Goal: Task Accomplishment & Management: Complete application form

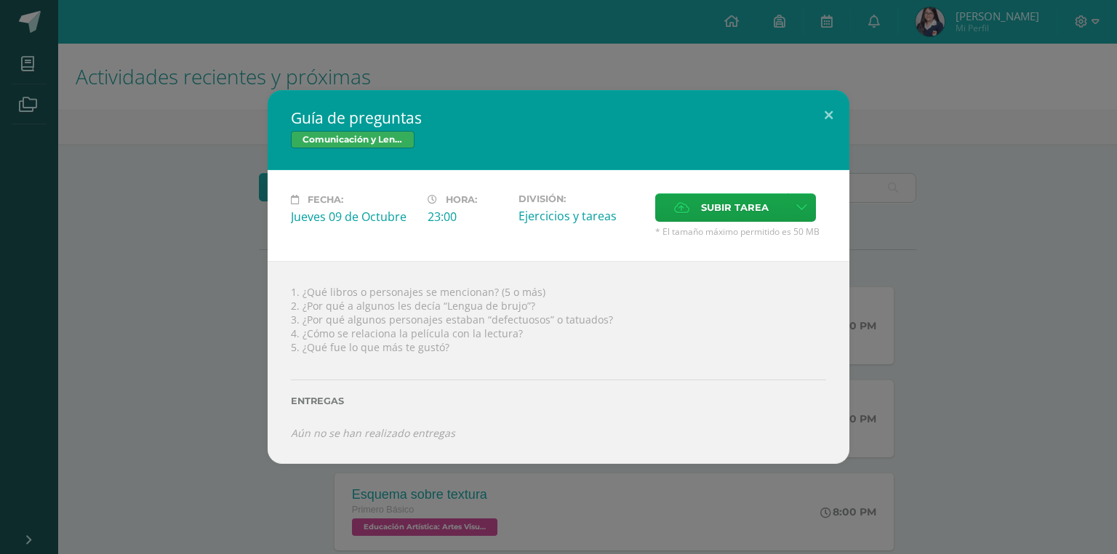
scroll to position [637, 0]
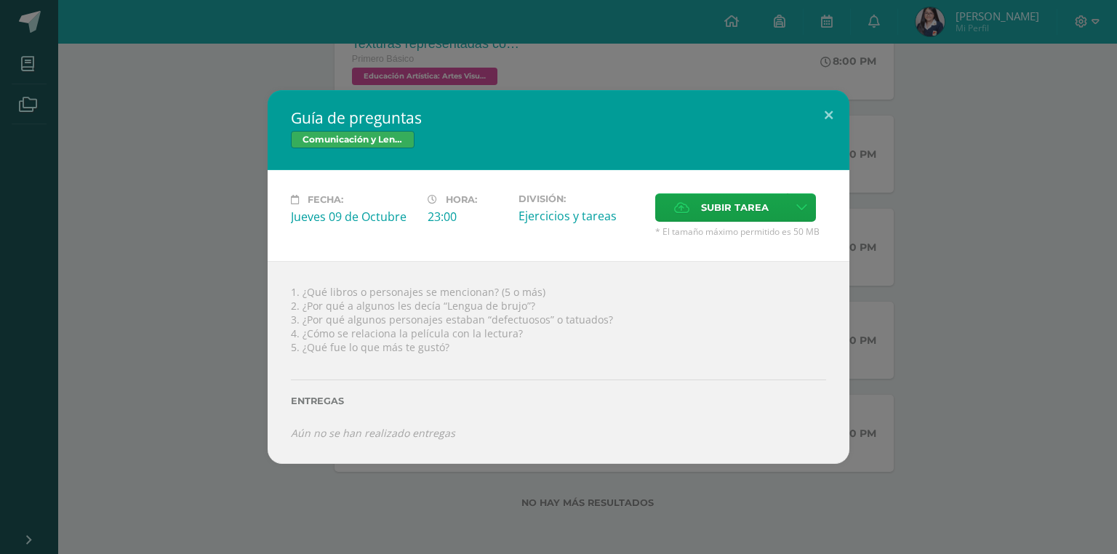
drag, startPoint x: 550, startPoint y: 285, endPoint x: 213, endPoint y: 281, distance: 336.8
click at [213, 281] on div "Guía de preguntas Comunicación y Lenguaje, Idioma Español Fecha: [DATE] Hora: 2…" at bounding box center [558, 276] width 1105 height 373
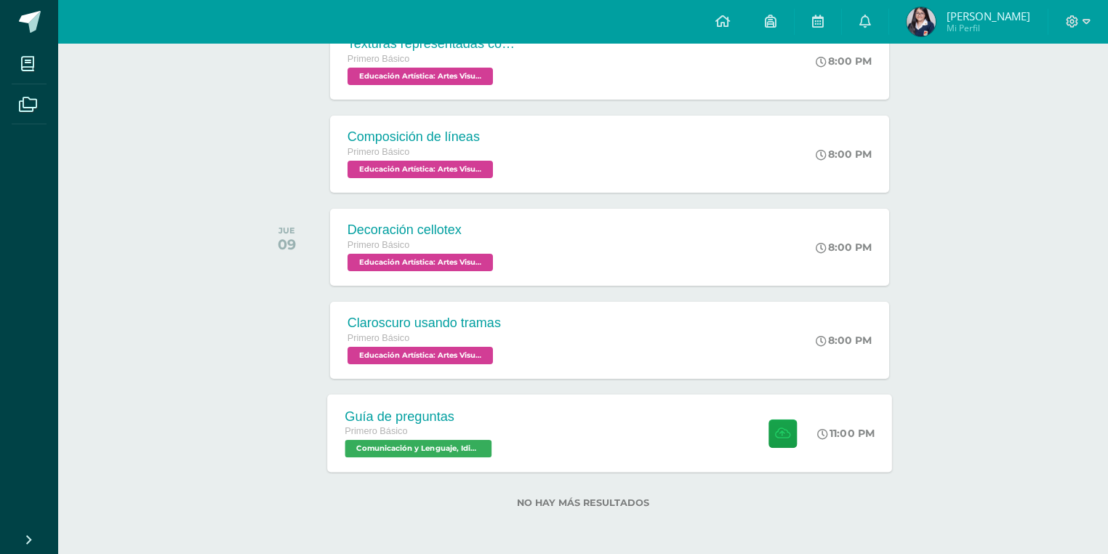
click at [521, 429] on div "Guía de preguntas Primero Básico Comunicación y Lenguaje, Idioma Español 'B' 11…" at bounding box center [609, 433] width 565 height 78
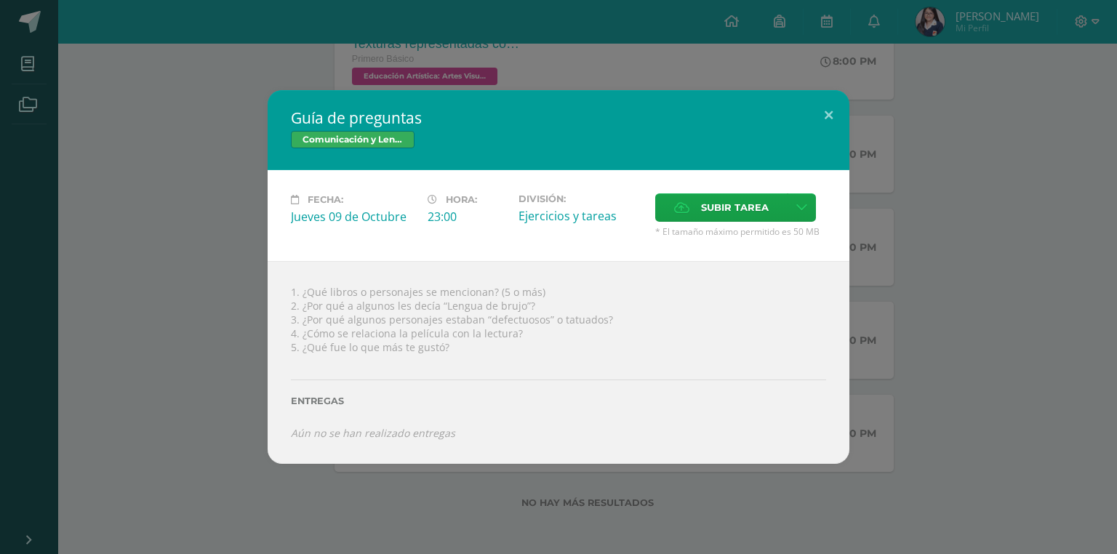
click at [529, 292] on div "1. ¿Qué libros o personajes se mencionan? (5 o más) 2. ¿Por qué a algunos les d…" at bounding box center [559, 362] width 582 height 202
drag, startPoint x: 549, startPoint y: 291, endPoint x: 282, endPoint y: 290, distance: 266.9
click at [282, 290] on div "1. ¿Qué libros o personajes se mencionan? (5 o más) 2. ¿Por qué a algunos les d…" at bounding box center [559, 362] width 582 height 202
copy div "1. ¿Qué libros o personajes se mencionan? (5 o más)"
click at [707, 204] on span "Subir tarea" at bounding box center [735, 207] width 68 height 27
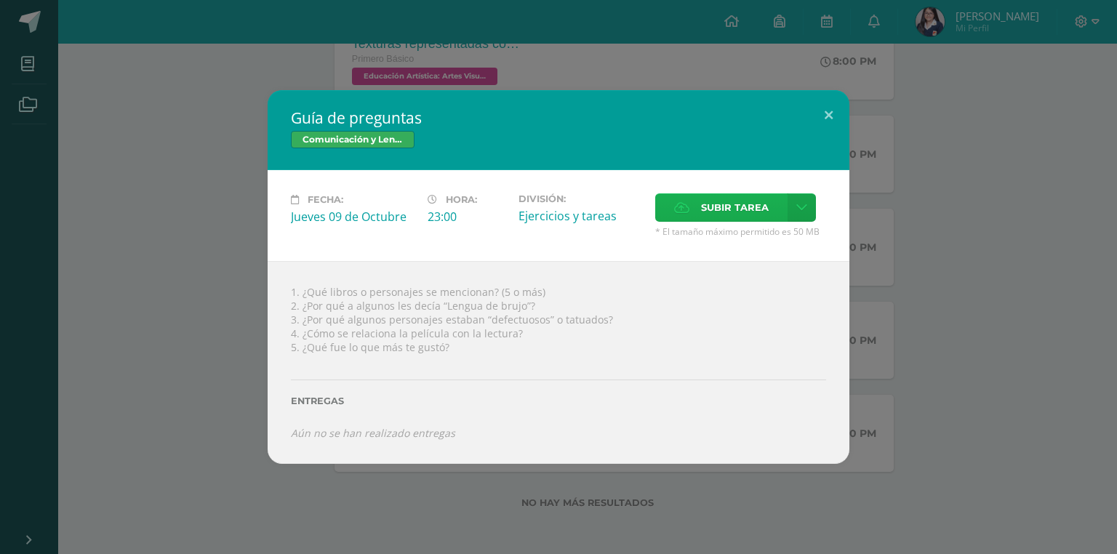
click at [0, 0] on input "Subir tarea" at bounding box center [0, 0] width 0 height 0
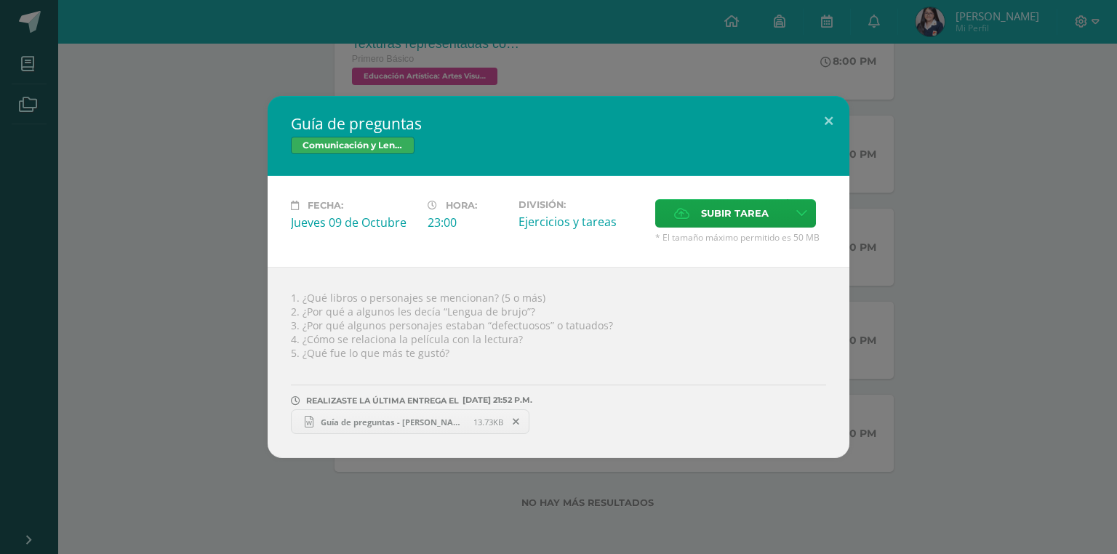
click at [460, 418] on span "Guía de preguntas - [PERSON_NAME].docx" at bounding box center [393, 422] width 160 height 11
click at [409, 423] on span "Guía de preguntas - [PERSON_NAME].docx" at bounding box center [393, 422] width 160 height 11
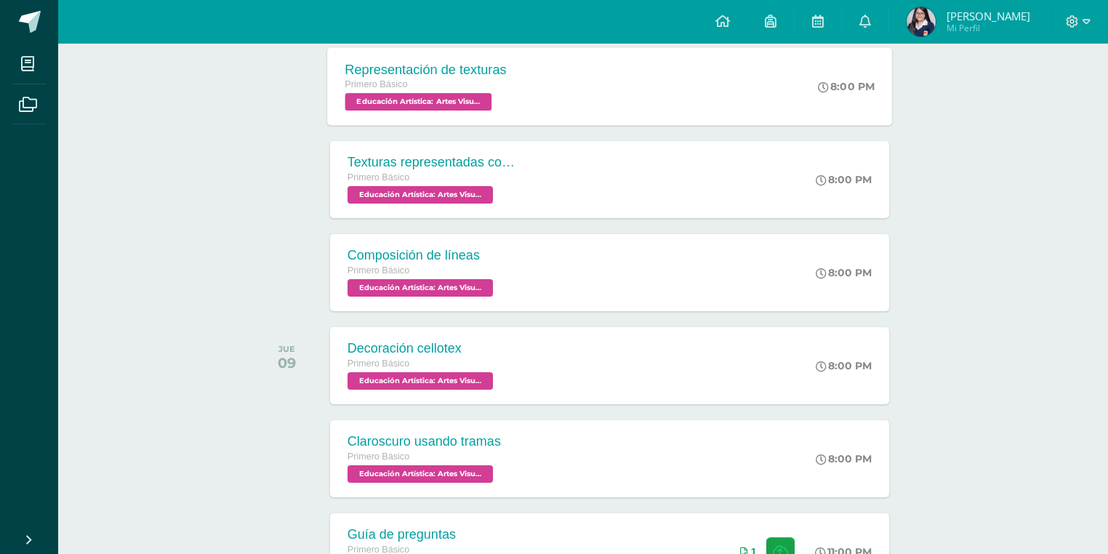
scroll to position [637, 0]
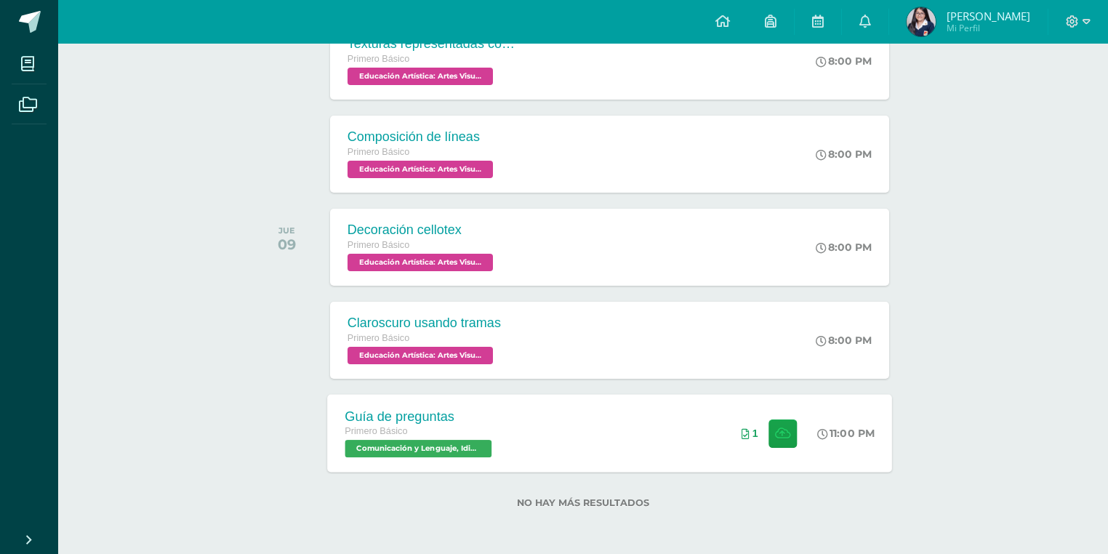
click at [559, 403] on div "Guía de preguntas Primero Básico Comunicación y Lenguaje, Idioma Español 'B' 11…" at bounding box center [609, 433] width 565 height 78
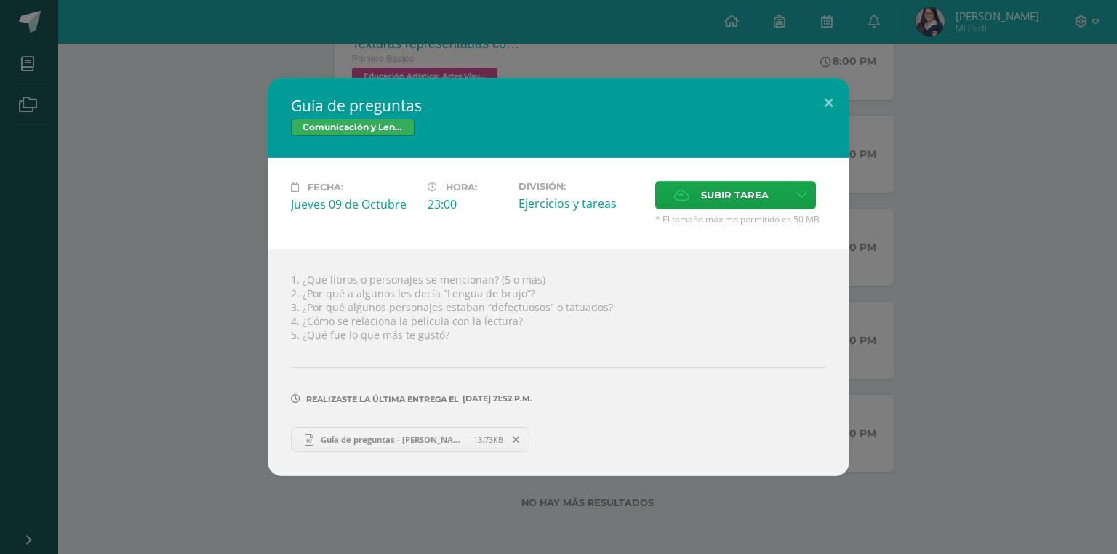
click at [253, 370] on div "Guía de preguntas Comunicación y Lenguaje, Idioma Español Fecha: [DATE] Hora: 2…" at bounding box center [558, 277] width 1105 height 398
